Goal: Transaction & Acquisition: Obtain resource

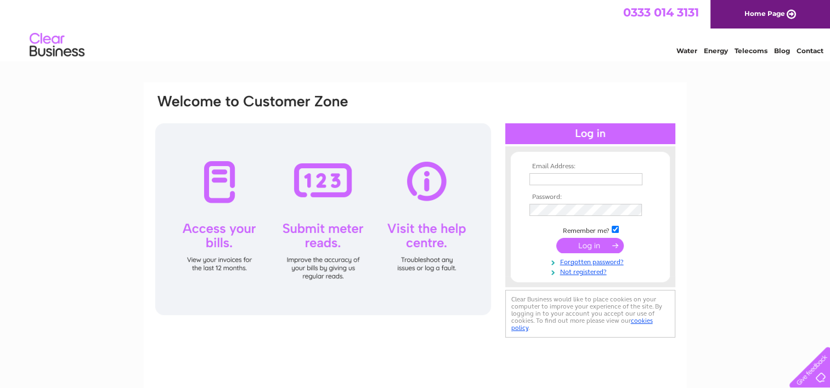
click at [579, 179] on input "text" at bounding box center [585, 179] width 113 height 12
type input "A"
type input "aisha.tufail@key.org.uk"
click at [600, 246] on input "submit" at bounding box center [589, 245] width 67 height 15
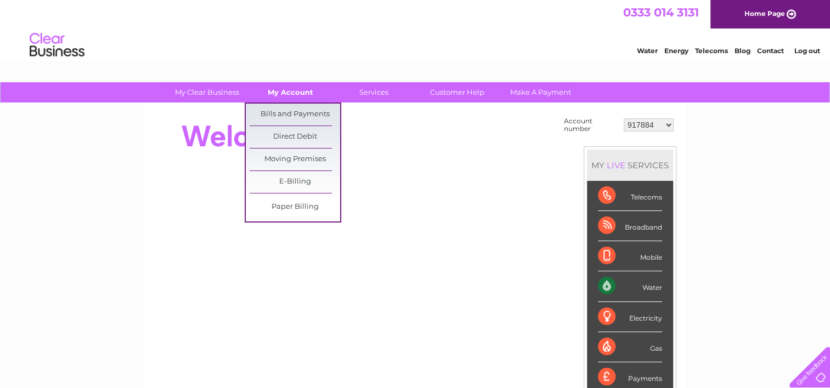
click at [287, 92] on link "My Account" at bounding box center [290, 92] width 91 height 20
click at [284, 112] on link "Bills and Payments" at bounding box center [295, 115] width 91 height 22
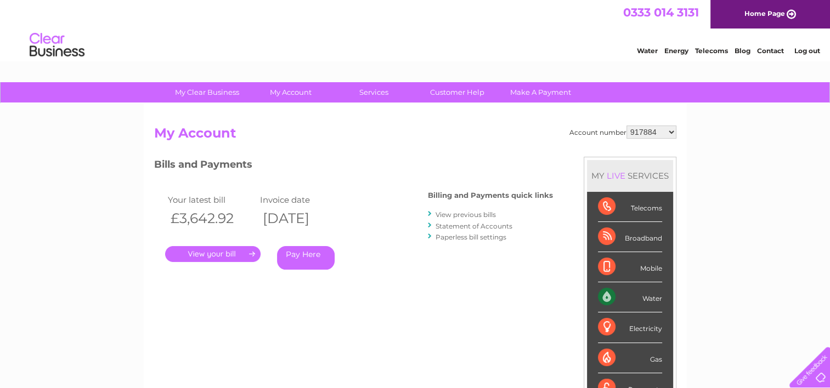
click at [460, 213] on link "View previous bills" at bounding box center [466, 215] width 60 height 8
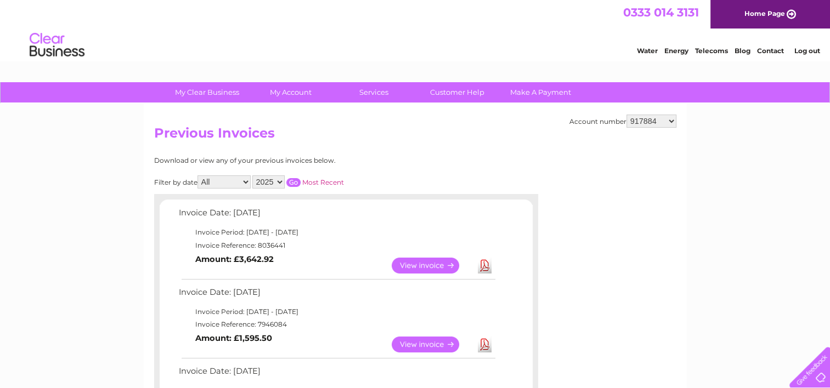
scroll to position [165, 0]
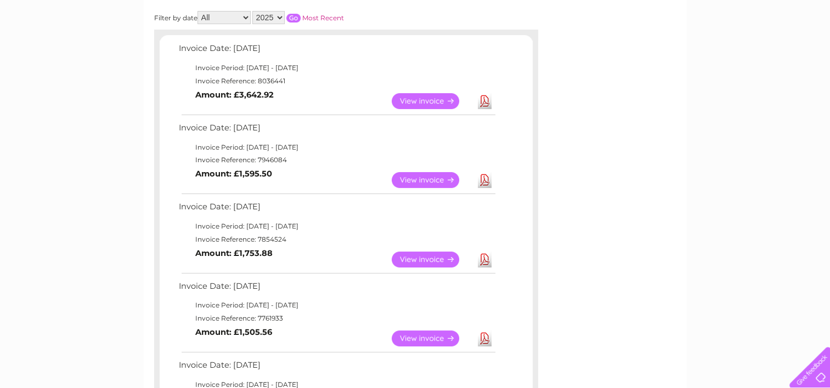
click at [437, 182] on link "View" at bounding box center [432, 180] width 81 height 16
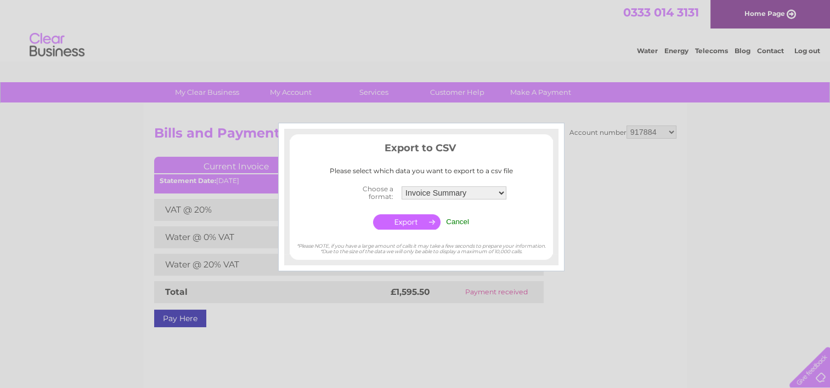
click at [461, 222] on input "Cancel" at bounding box center [457, 222] width 23 height 8
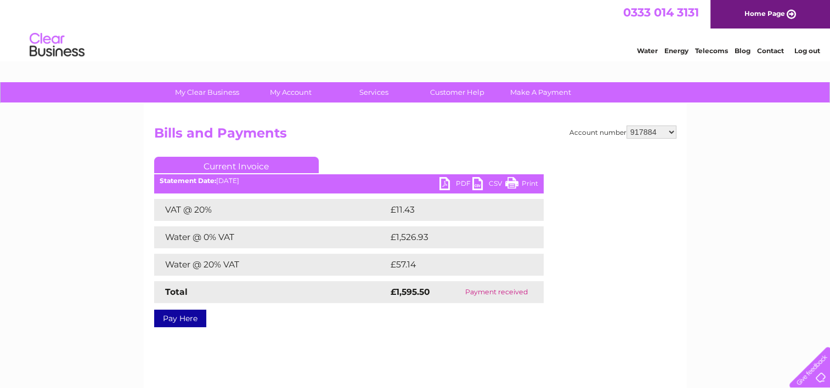
click at [455, 181] on link "PDF" at bounding box center [455, 185] width 33 height 16
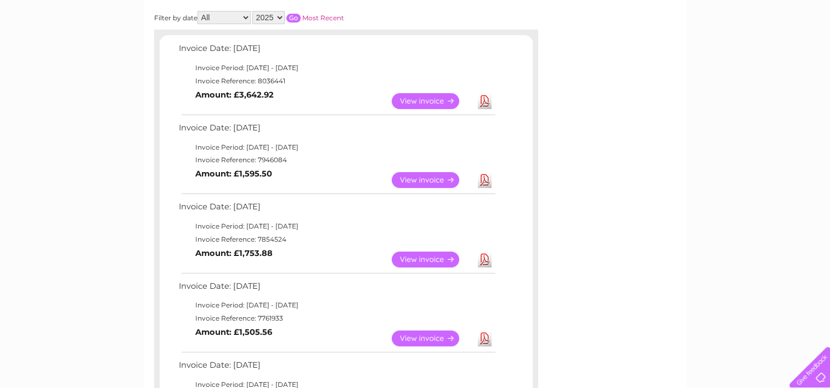
click at [435, 256] on link "View" at bounding box center [432, 260] width 81 height 16
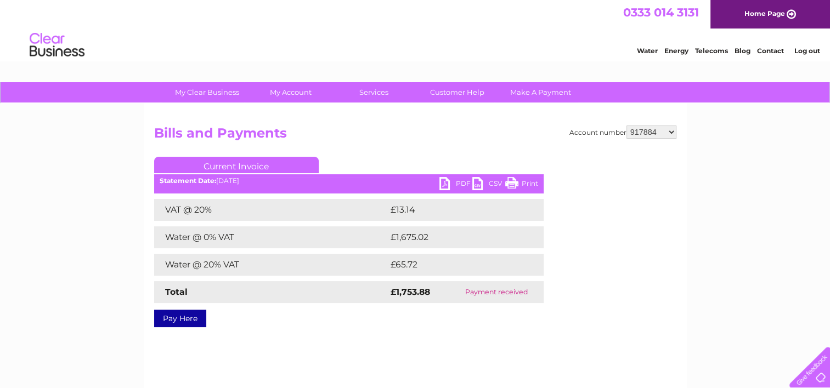
click at [455, 181] on link "PDF" at bounding box center [455, 185] width 33 height 16
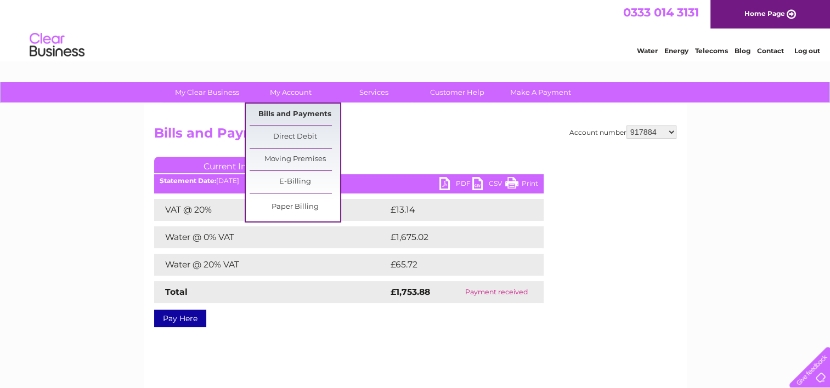
click at [289, 120] on link "Bills and Payments" at bounding box center [295, 115] width 91 height 22
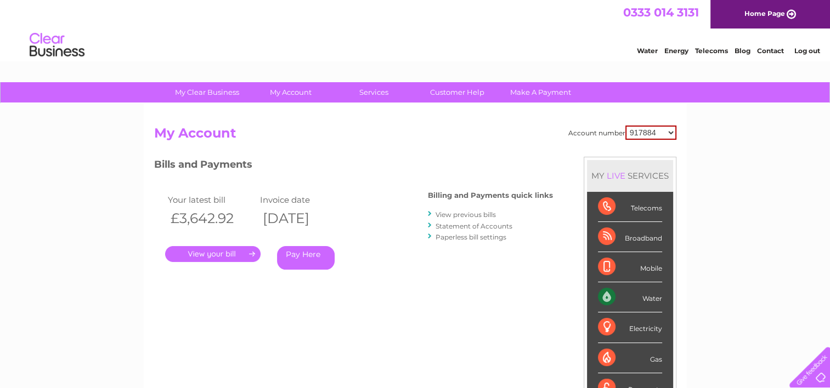
click at [441, 211] on link "View previous bills" at bounding box center [466, 215] width 60 height 8
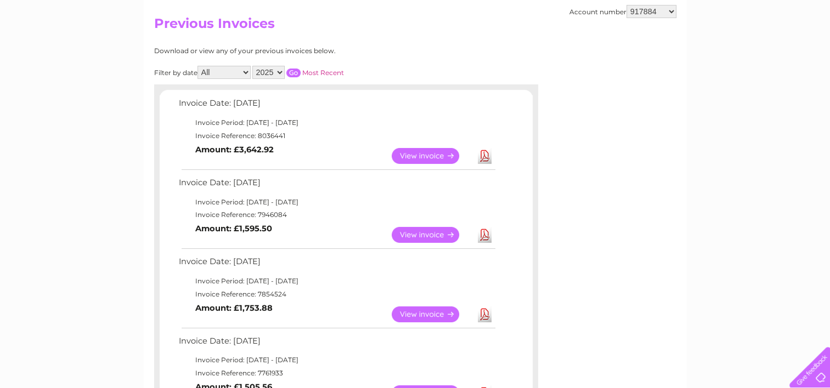
scroll to position [219, 0]
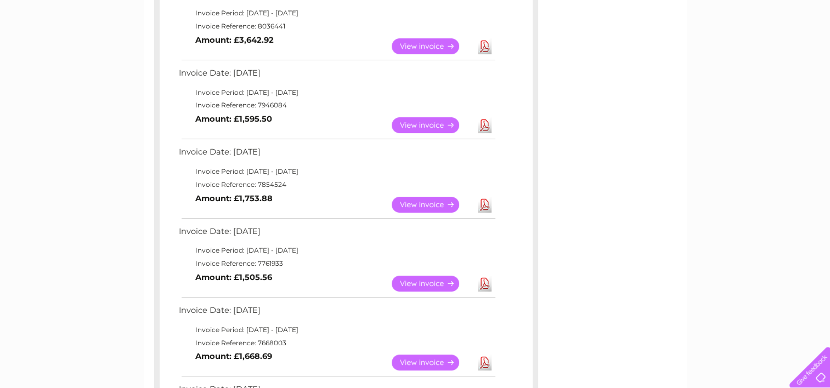
click at [485, 286] on link "Download" at bounding box center [485, 284] width 14 height 16
click at [430, 283] on link "View" at bounding box center [432, 284] width 81 height 16
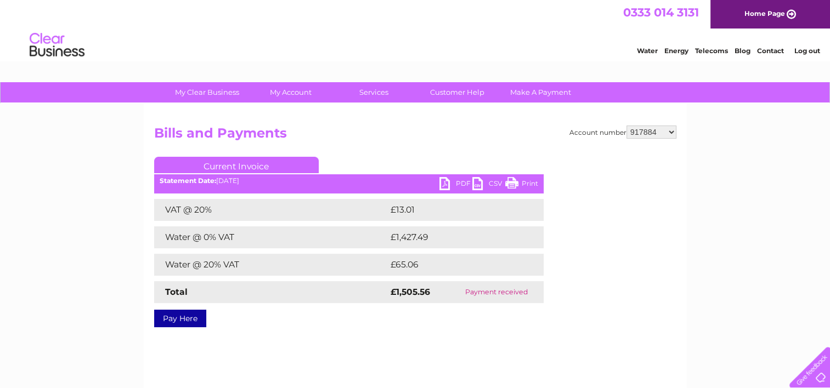
click at [449, 185] on link "PDF" at bounding box center [455, 185] width 33 height 16
